Goal: Navigation & Orientation: Understand site structure

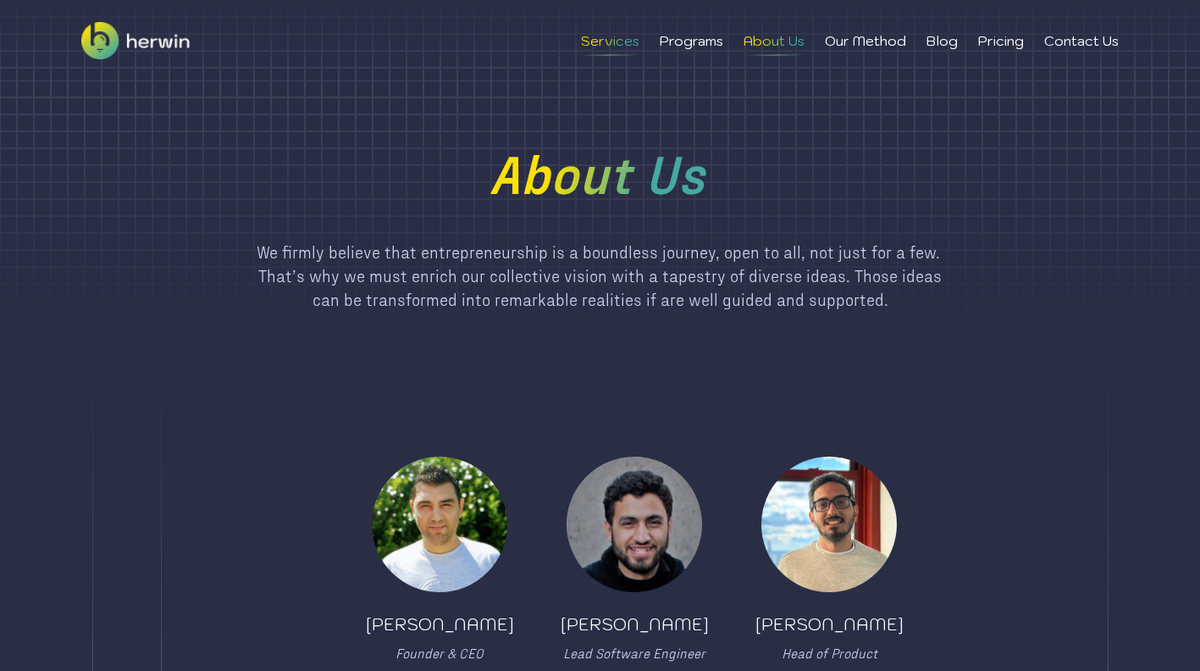
click at [601, 47] on li "Services" at bounding box center [610, 40] width 58 height 20
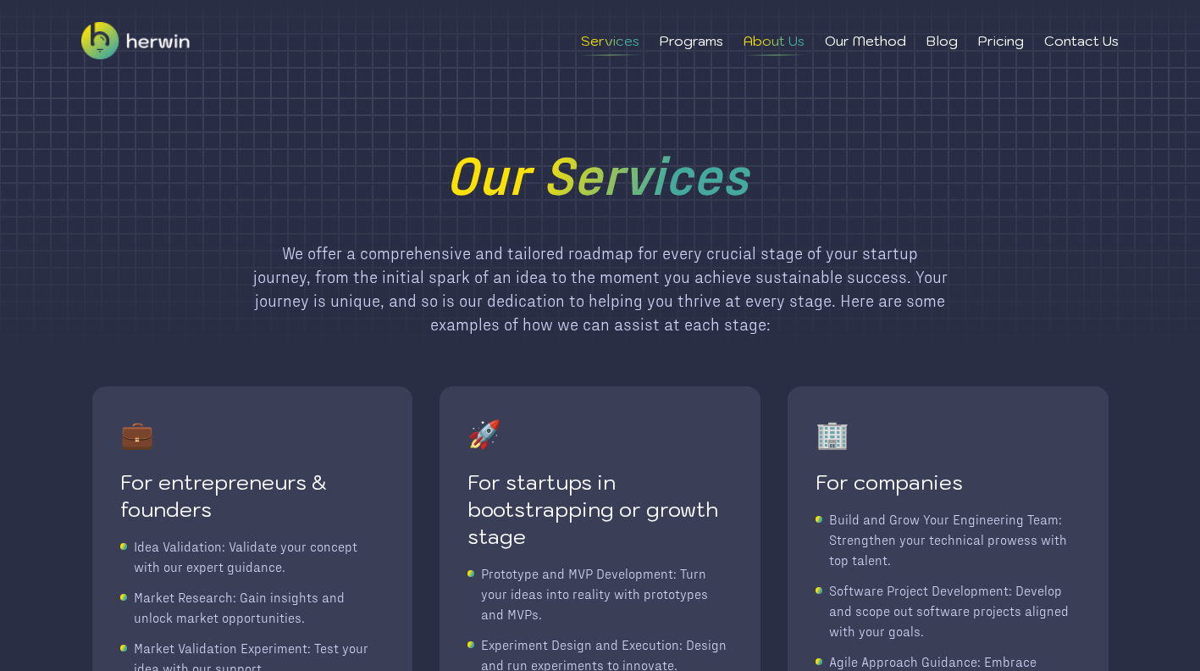
click at [783, 44] on li "About Us" at bounding box center [773, 40] width 61 height 20
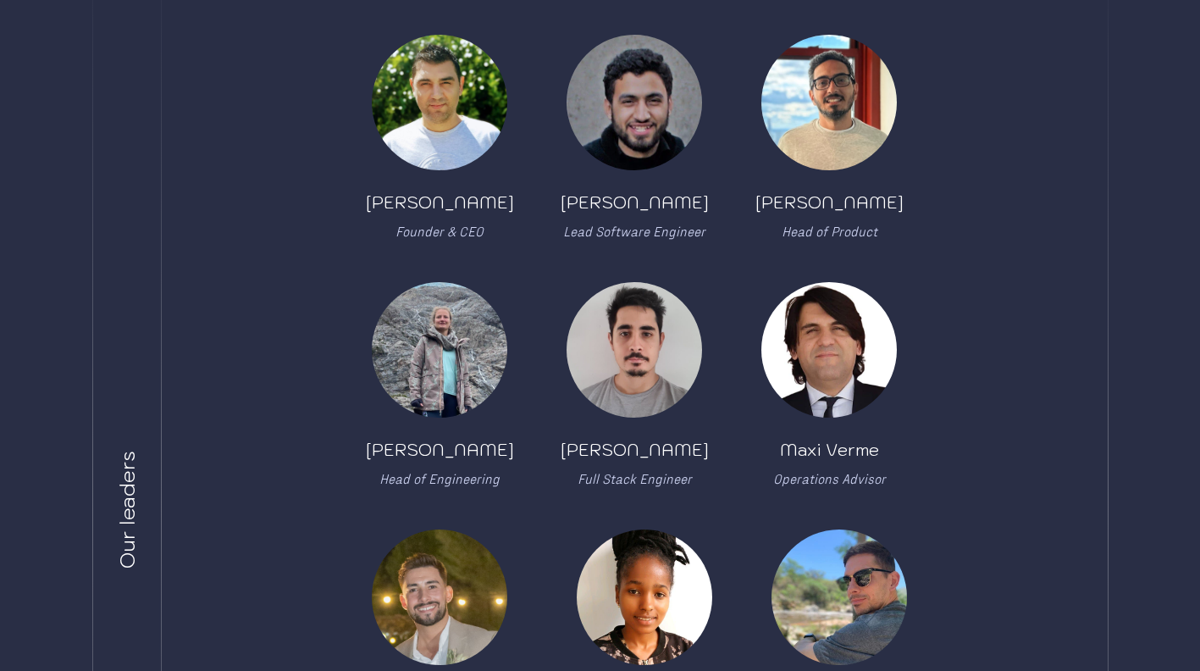
scroll to position [423, 0]
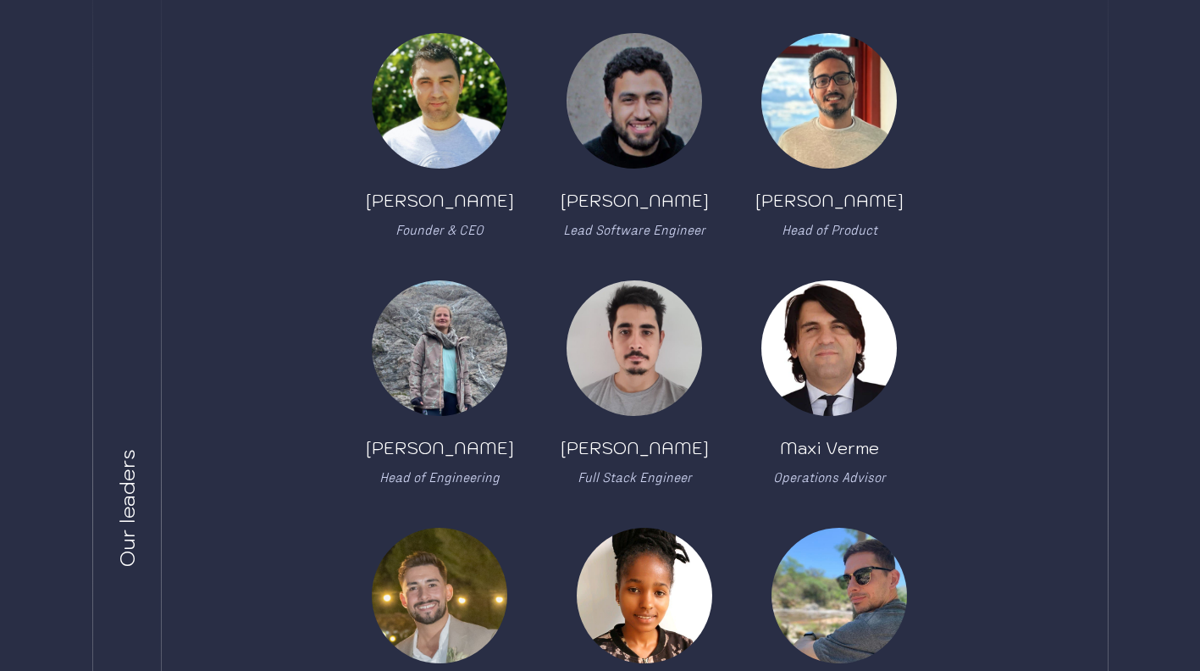
click at [421, 368] on img at bounding box center [439, 347] width 135 height 135
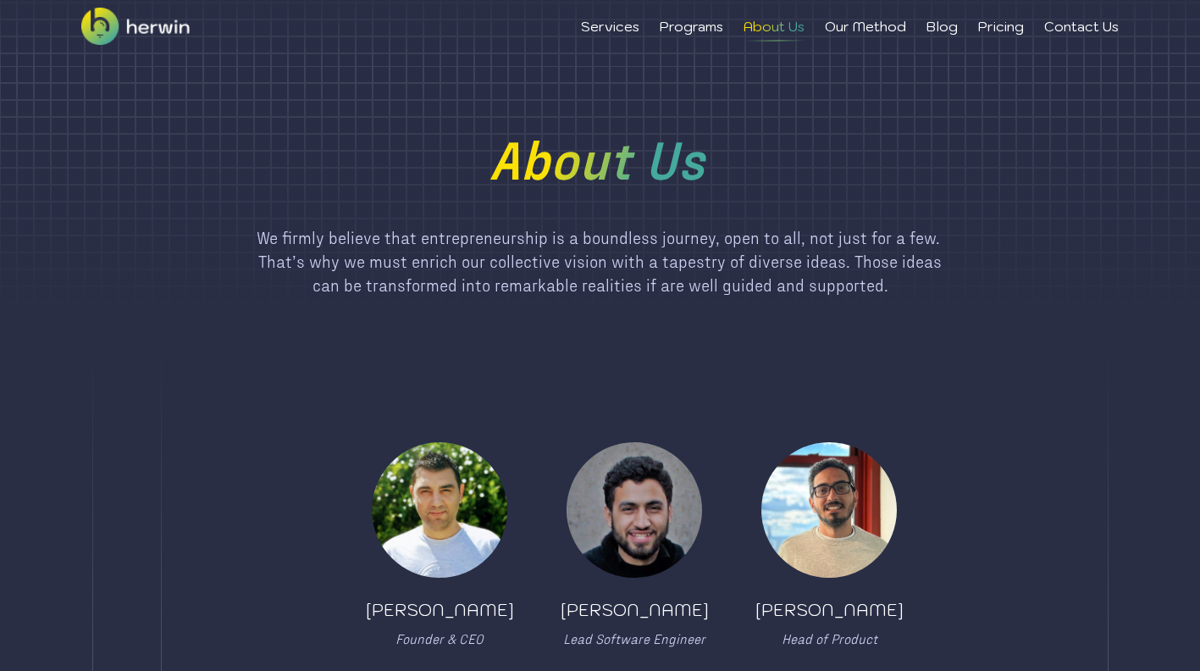
scroll to position [0, 0]
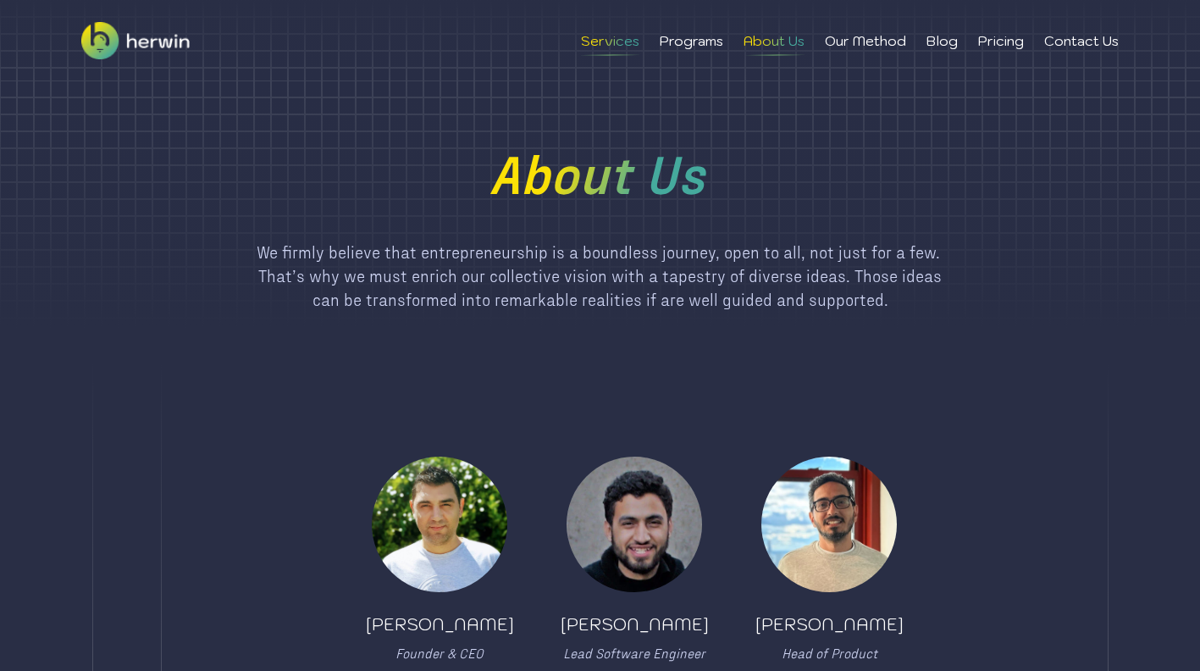
click at [613, 41] on li "Services" at bounding box center [610, 40] width 58 height 20
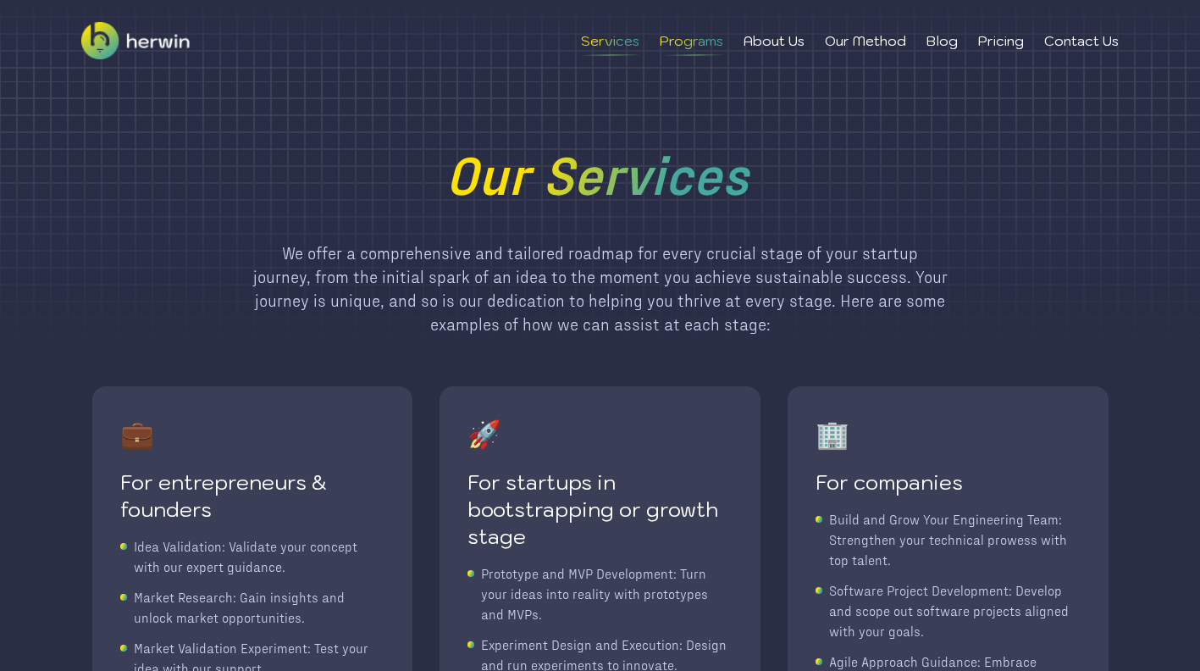
click at [700, 44] on li "Programs" at bounding box center [692, 40] width 64 height 20
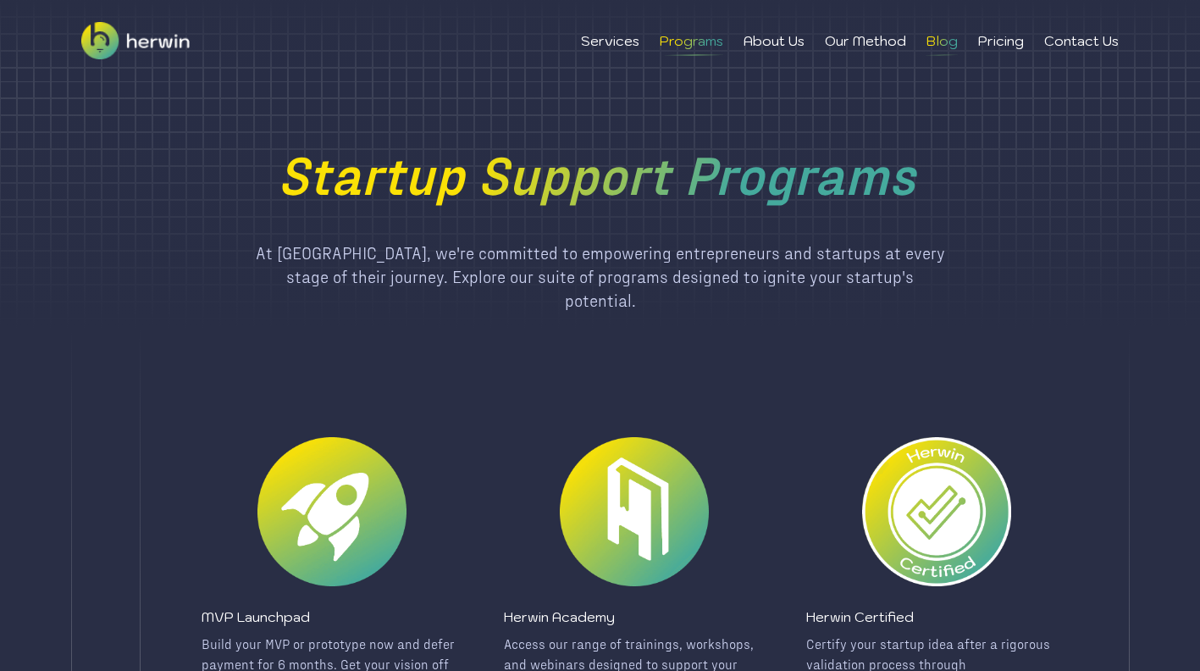
click at [951, 48] on li "Blog" at bounding box center [941, 40] width 31 height 20
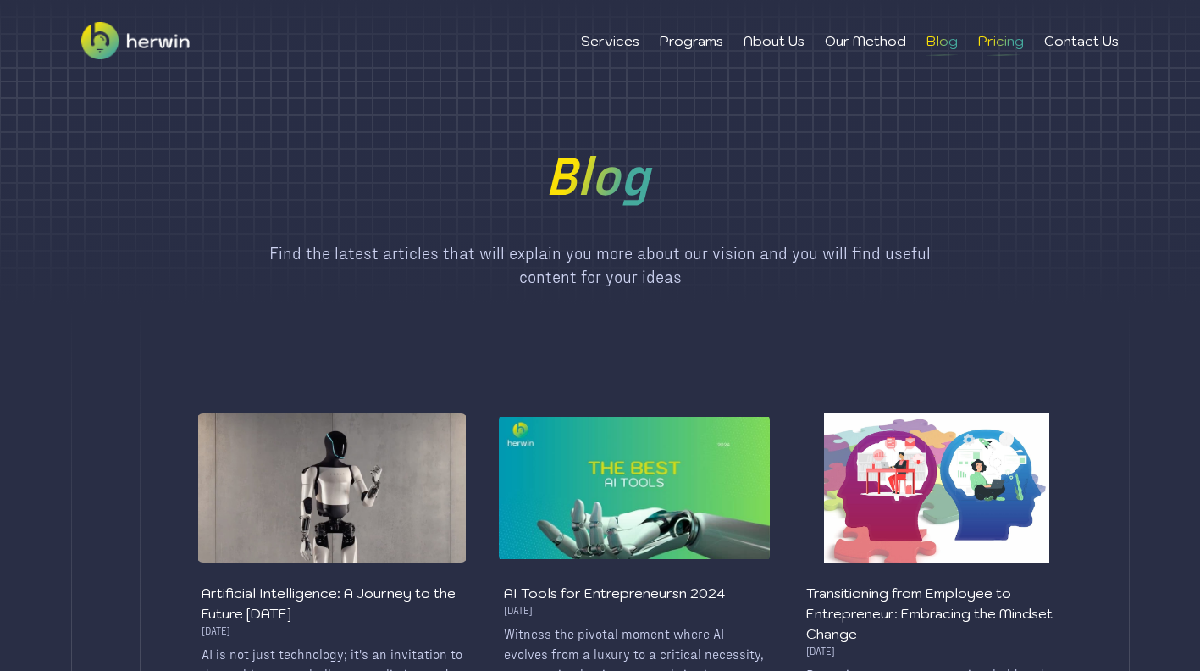
click at [999, 43] on li "Pricing" at bounding box center [1001, 40] width 46 height 20
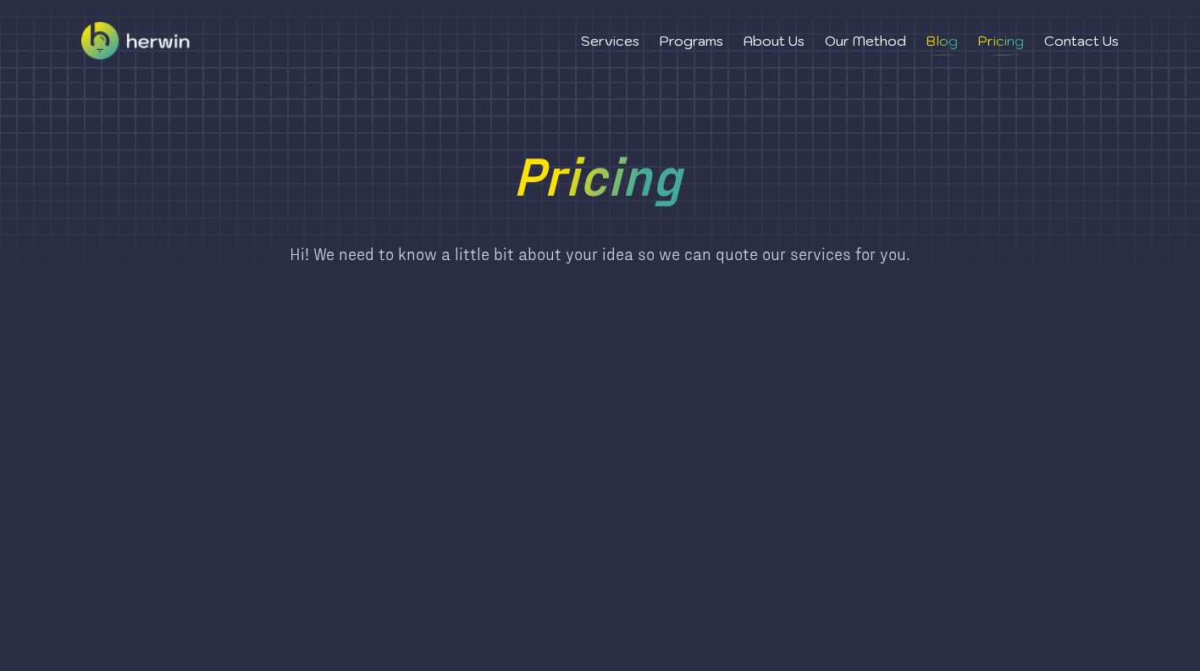
click at [944, 44] on li "Blog" at bounding box center [941, 40] width 31 height 20
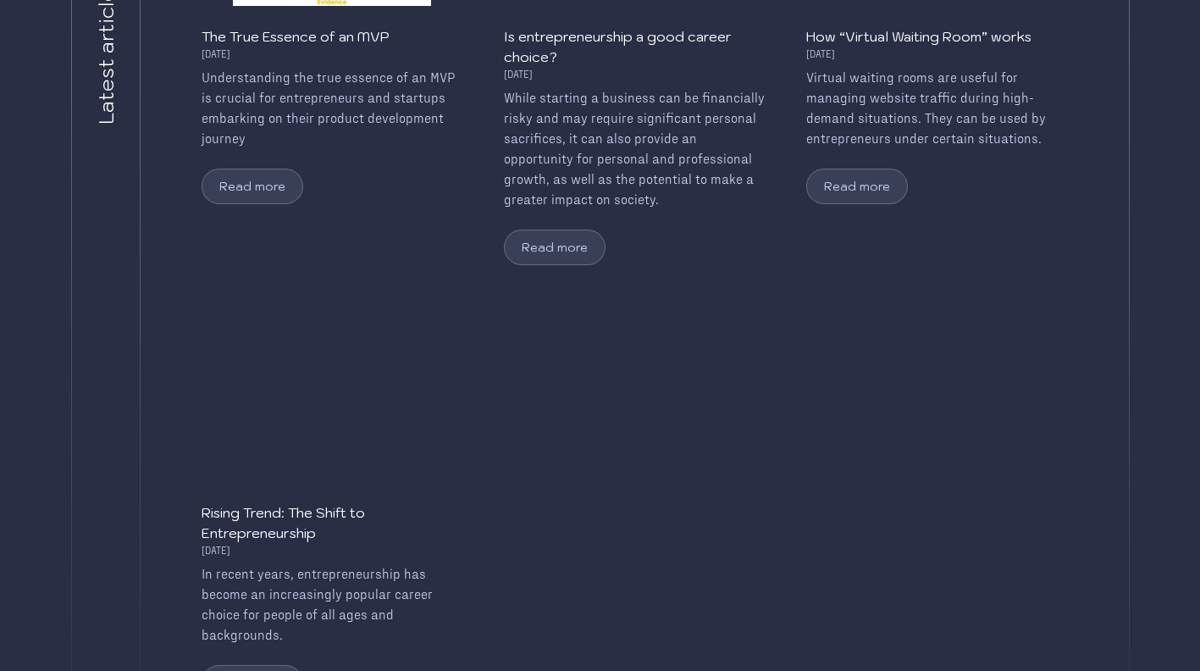
scroll to position [1016, 0]
